Goal: Transaction & Acquisition: Purchase product/service

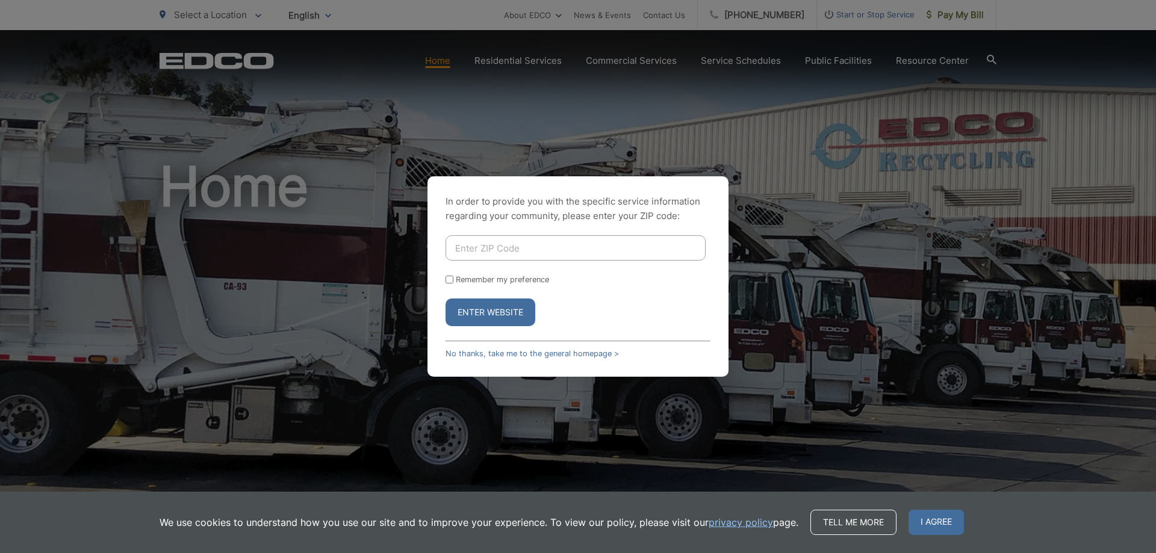
click at [514, 260] on input "Enter ZIP Code" at bounding box center [576, 247] width 260 height 25
type input "92019"
click at [515, 311] on button "Enter Website" at bounding box center [491, 313] width 90 height 28
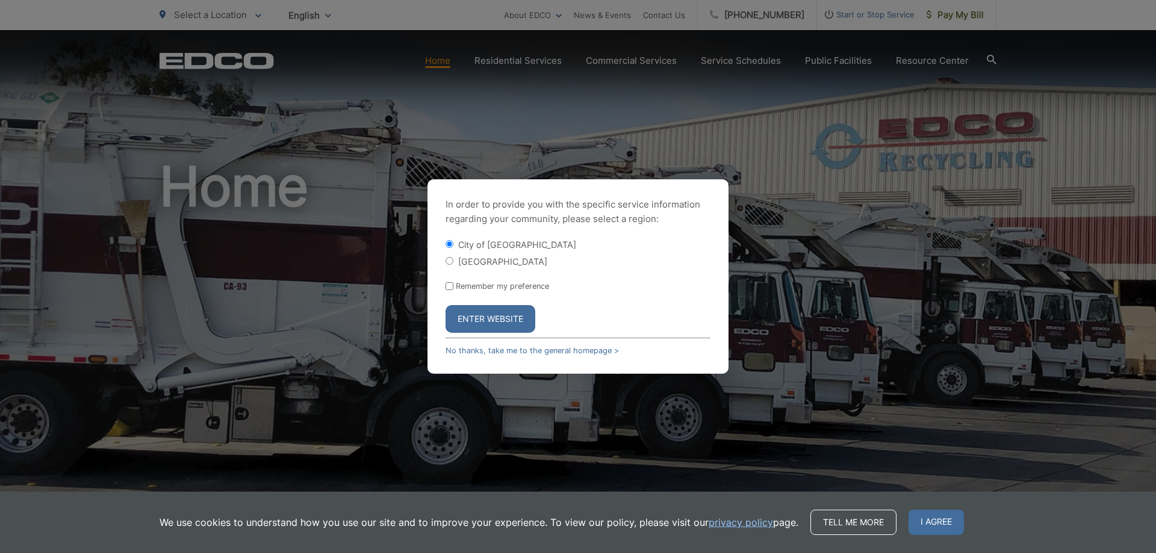
click at [466, 263] on label "[GEOGRAPHIC_DATA]" at bounding box center [502, 262] width 89 height 10
click at [453, 263] on input "[GEOGRAPHIC_DATA]" at bounding box center [450, 261] width 8 height 8
radio input "true"
click at [498, 318] on button "Enter Website" at bounding box center [491, 319] width 90 height 28
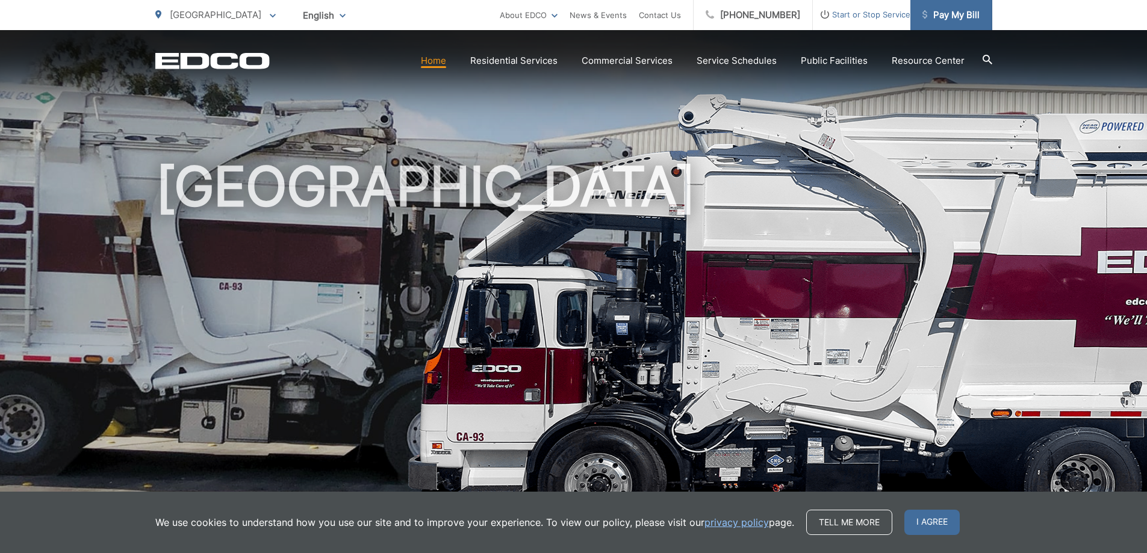
click at [942, 17] on span "Pay My Bill" at bounding box center [950, 15] width 57 height 14
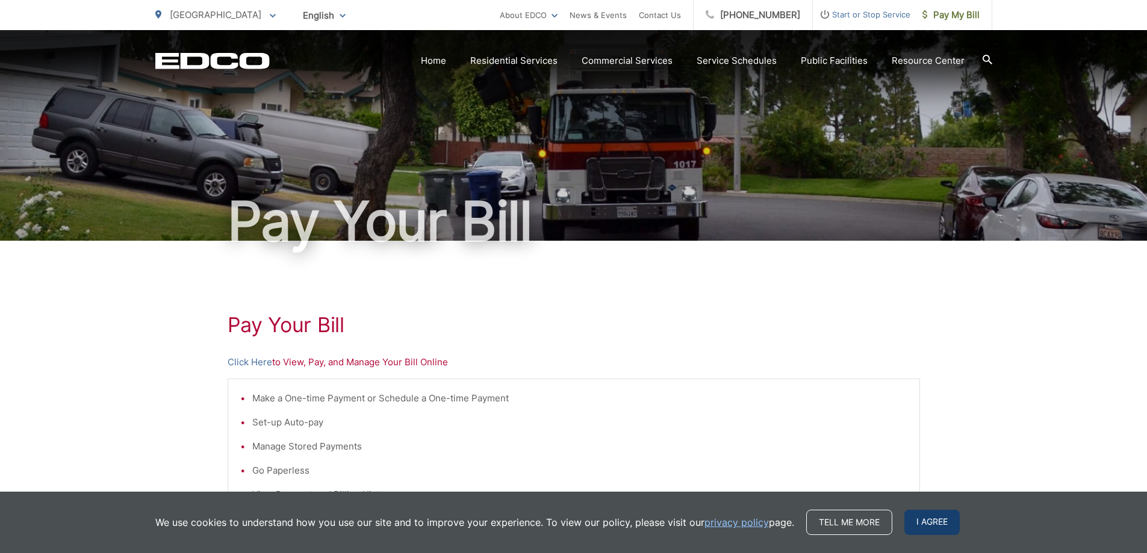
click at [920, 529] on span "I agree" at bounding box center [931, 522] width 55 height 25
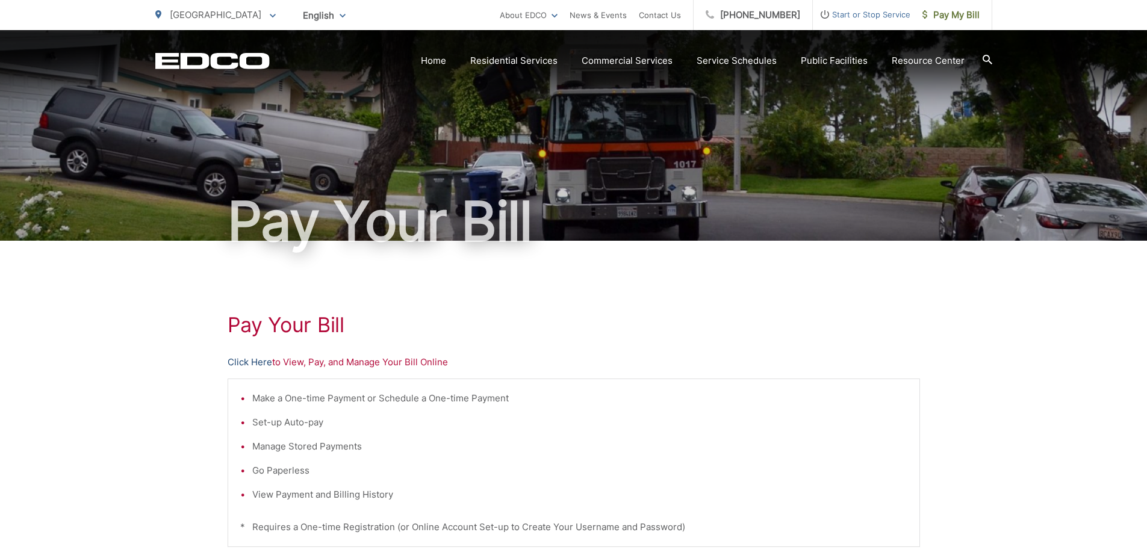
click at [258, 364] on link "Click Here" at bounding box center [250, 362] width 45 height 14
